Goal: Task Accomplishment & Management: Manage account settings

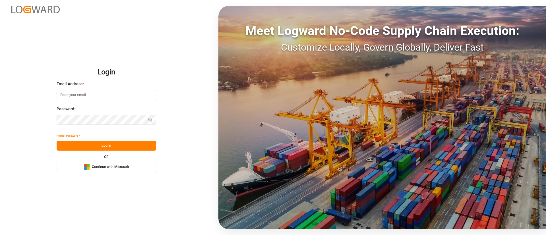
click at [127, 171] on button "Microsoft Logo Continue with Microsoft" at bounding box center [106, 167] width 99 height 10
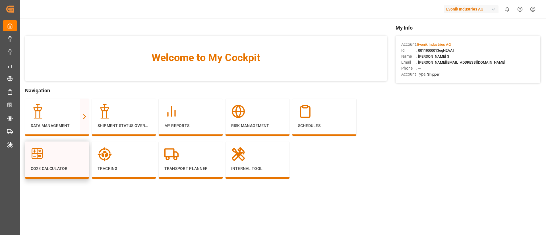
click at [76, 156] on div at bounding box center [57, 154] width 53 height 14
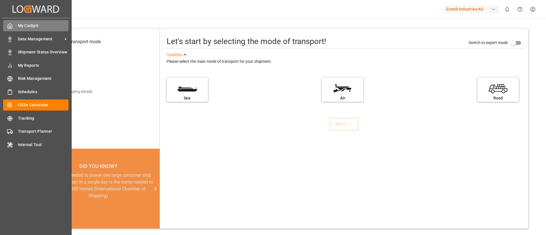
click at [13, 21] on div "My Cockpit My Cockpit" at bounding box center [35, 25] width 65 height 11
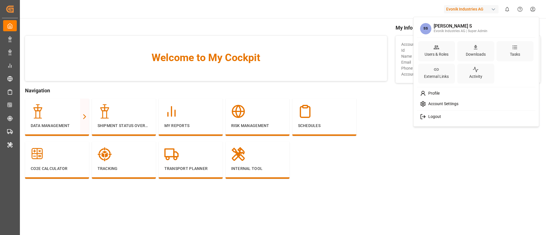
click at [531, 9] on html "Created by potrace 1.15, written by [PERSON_NAME] [DATE]-[DATE] Created by potr…" at bounding box center [273, 117] width 546 height 235
click at [363, 107] on html "Created by potrace 1.15, written by Peter Selinger 2001-2017 Created by potrace…" at bounding box center [273, 117] width 546 height 235
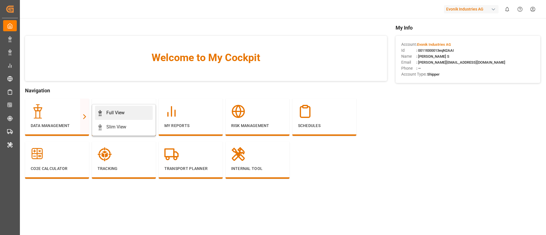
click at [108, 113] on div "Full View" at bounding box center [115, 112] width 18 height 7
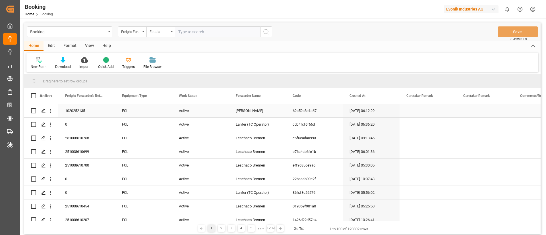
click at [52, 44] on div "Edit" at bounding box center [51, 46] width 16 height 10
click at [126, 64] on div "Configuration" at bounding box center [118, 66] width 21 height 5
